Goal: Navigation & Orientation: Go to known website

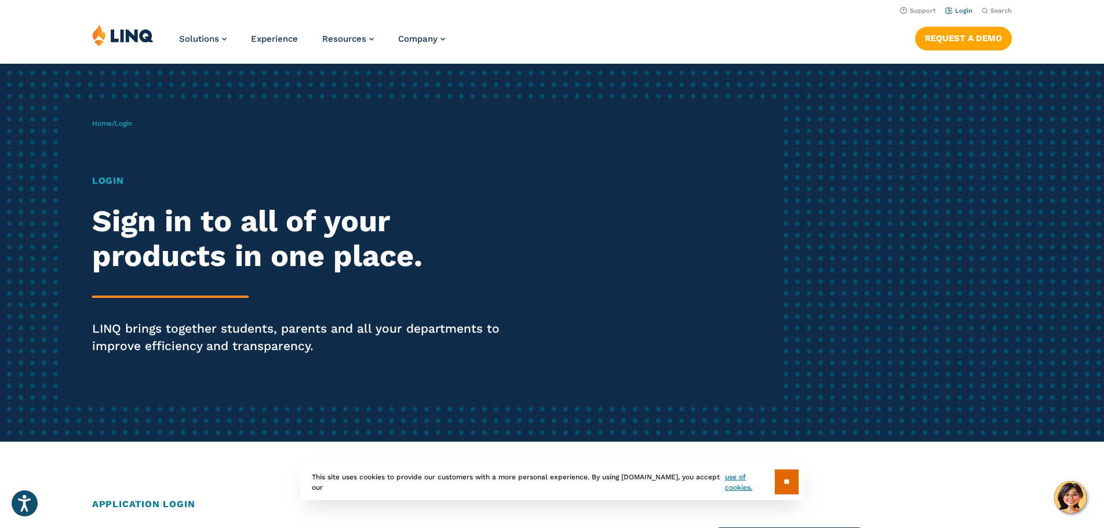
click at [957, 6] on li "Login" at bounding box center [958, 9] width 27 height 13
click at [956, 11] on link "Login" at bounding box center [958, 11] width 27 height 8
click at [960, 9] on link "Login" at bounding box center [958, 11] width 27 height 8
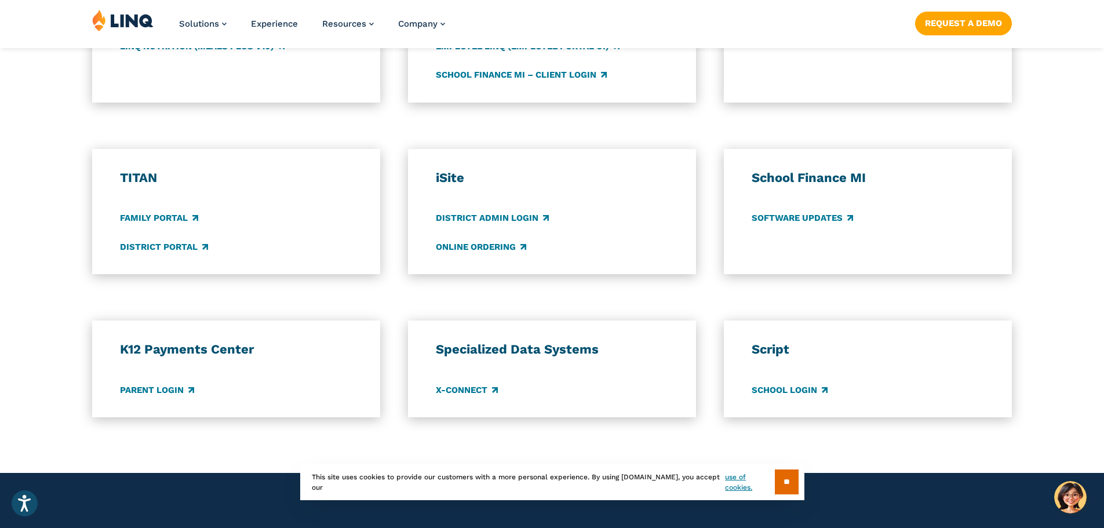
scroll to position [811, 0]
